Goal: Book appointment/travel/reservation

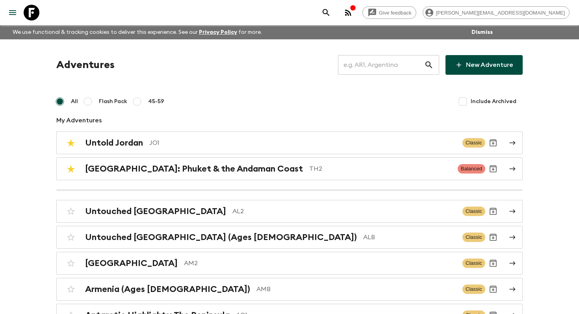
scroll to position [2757, 0]
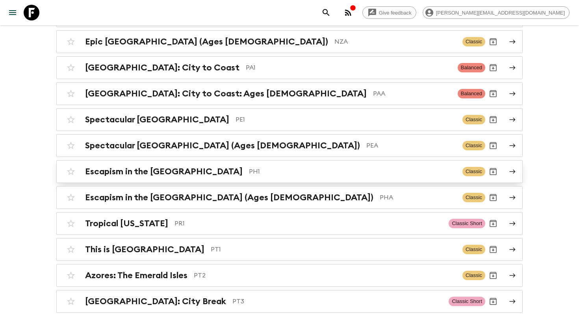
click at [249, 167] on p "PH1" at bounding box center [352, 171] width 207 height 9
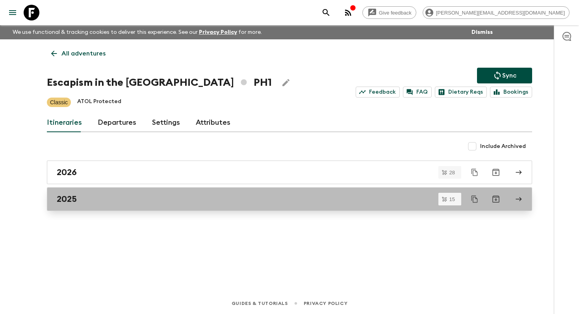
click at [125, 200] on div "2025" at bounding box center [282, 199] width 451 height 10
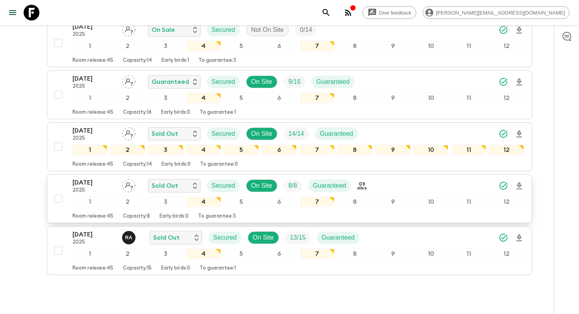
scroll to position [584, 0]
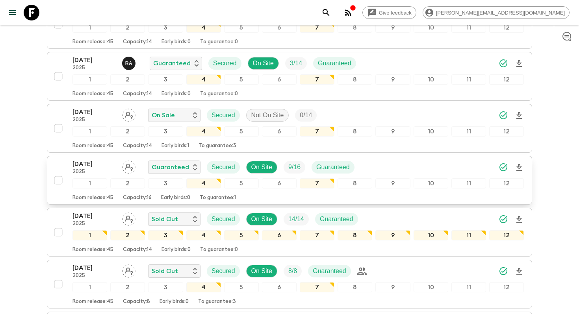
click at [89, 167] on p "[DATE]" at bounding box center [93, 164] width 43 height 9
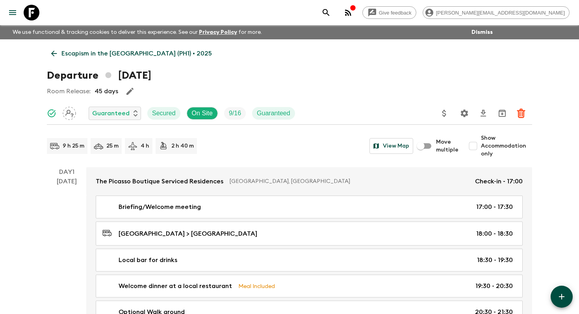
click at [56, 238] on div "Day 1 [DATE]" at bounding box center [66, 263] width 39 height 193
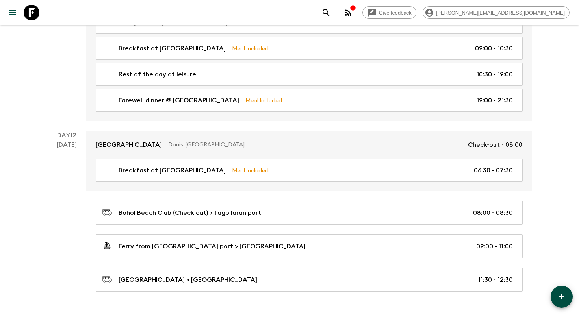
scroll to position [2597, 0]
